Goal: Transaction & Acquisition: Purchase product/service

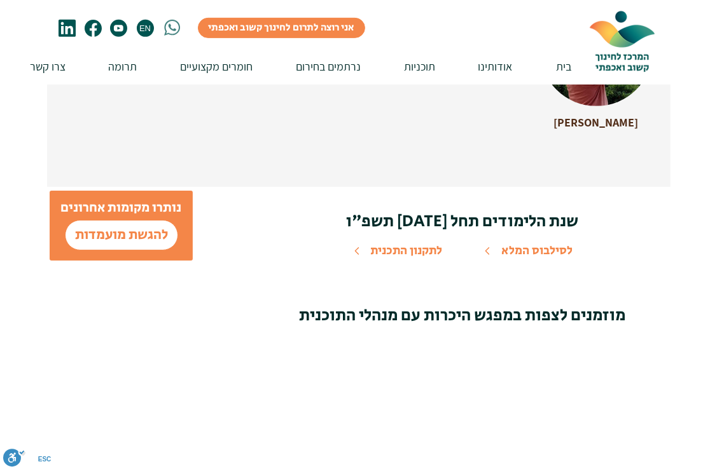
scroll to position [4046, 0]
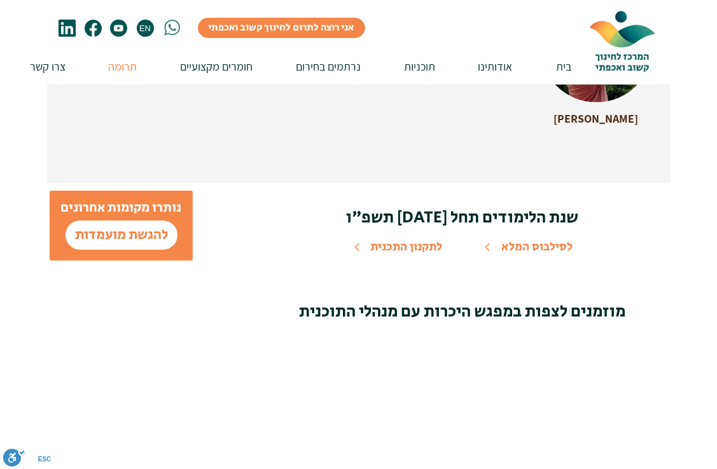
click at [128, 64] on p "תרומה" at bounding box center [122, 66] width 41 height 36
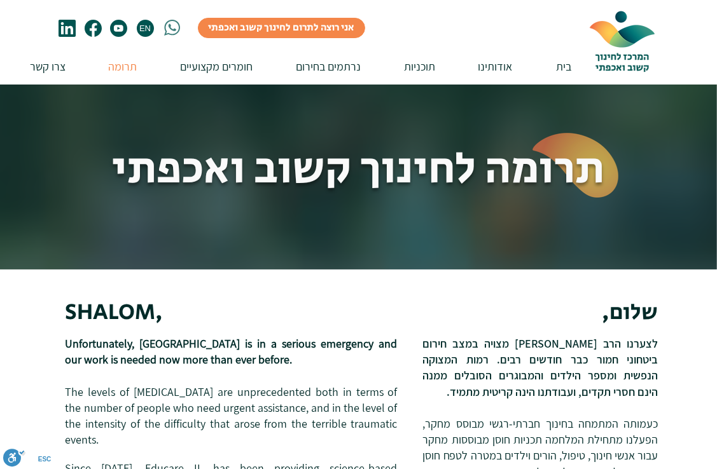
click at [128, 64] on p "תרומה" at bounding box center [122, 66] width 41 height 36
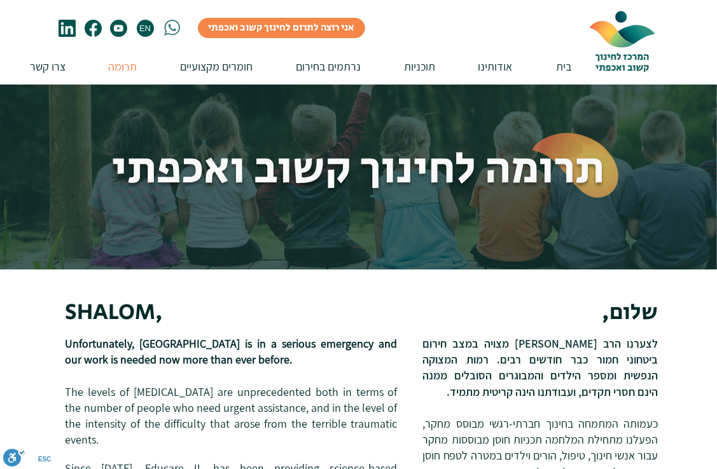
click at [127, 65] on p "תרומה" at bounding box center [122, 66] width 41 height 36
click at [625, 43] on img at bounding box center [621, 40] width 95 height 80
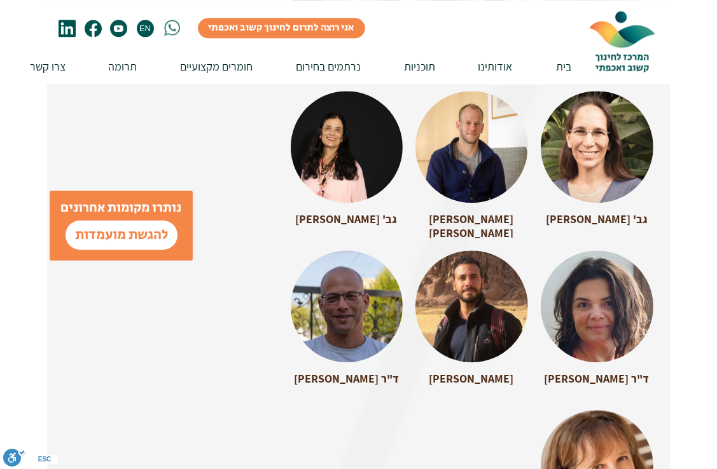
scroll to position [4046, 0]
